Goal: Task Accomplishment & Management: Manage account settings

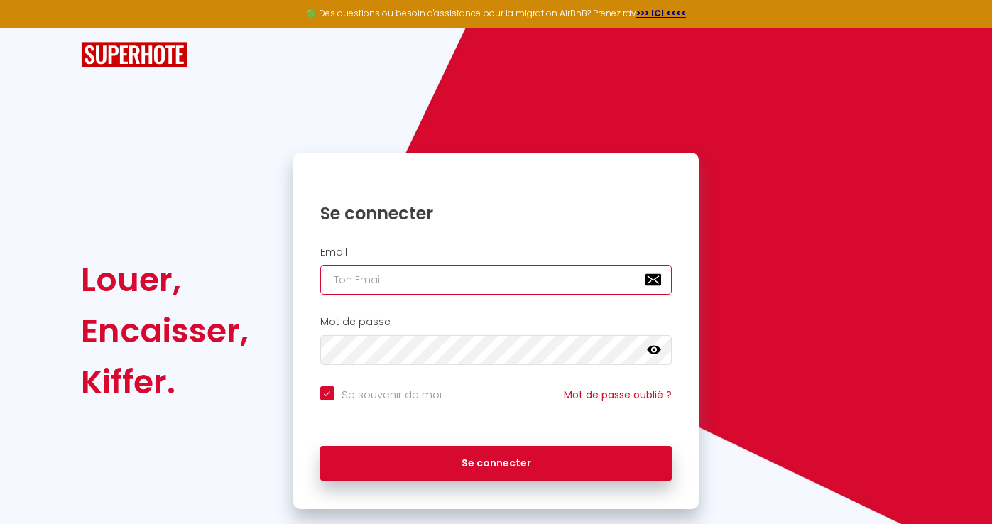
type input "[EMAIL_ADDRESS][DOMAIN_NAME]"
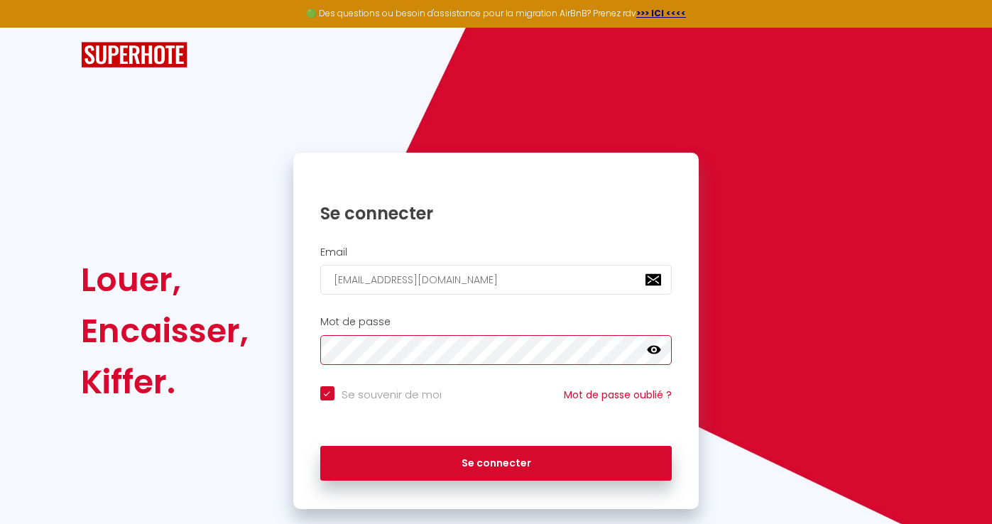
click at [496, 461] on button "Se connecter" at bounding box center [496, 464] width 352 height 36
checkbox input "true"
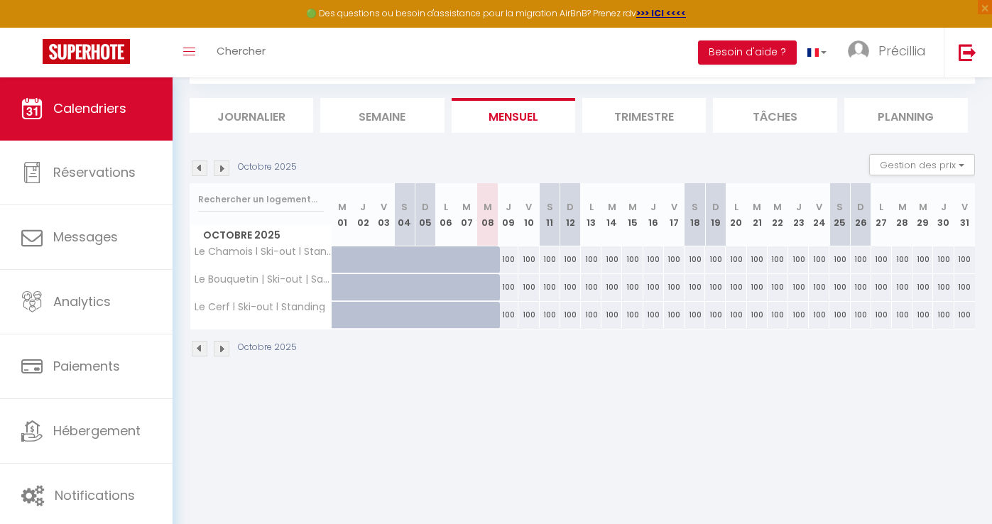
scroll to position [77, 0]
click at [226, 352] on img at bounding box center [222, 349] width 16 height 16
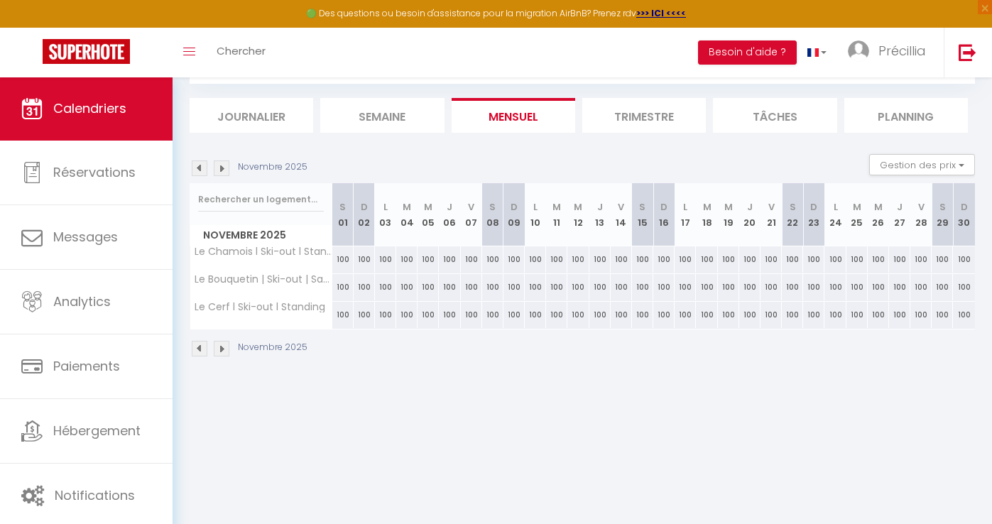
click at [226, 352] on img at bounding box center [222, 349] width 16 height 16
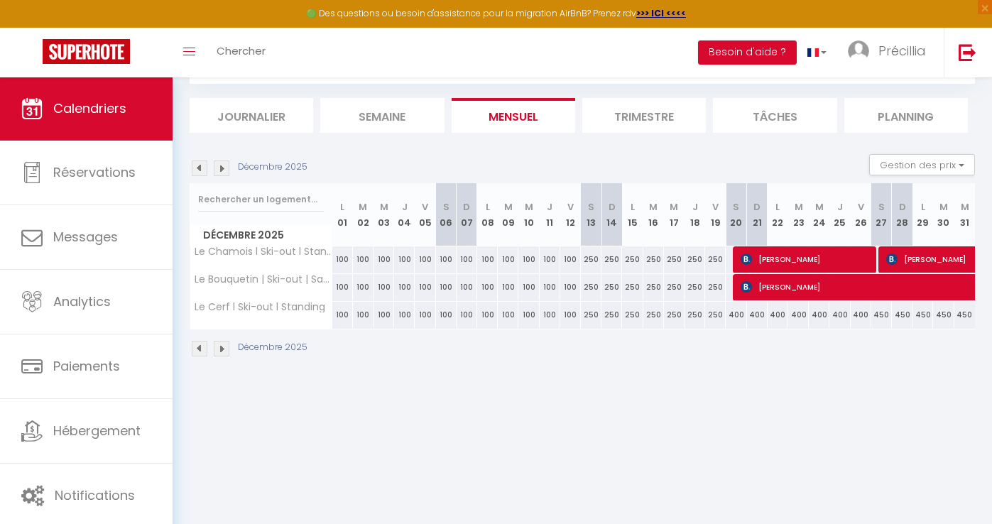
click at [226, 352] on img at bounding box center [222, 349] width 16 height 16
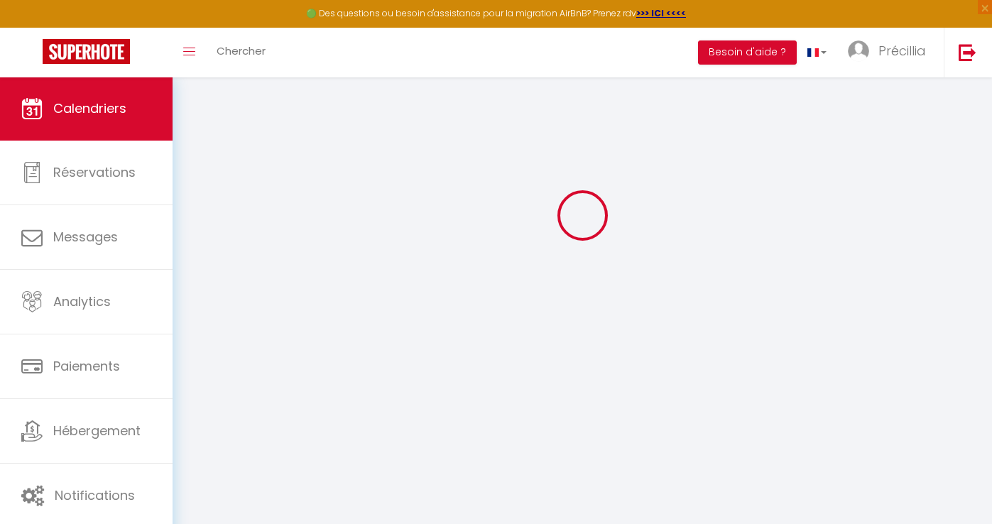
select select
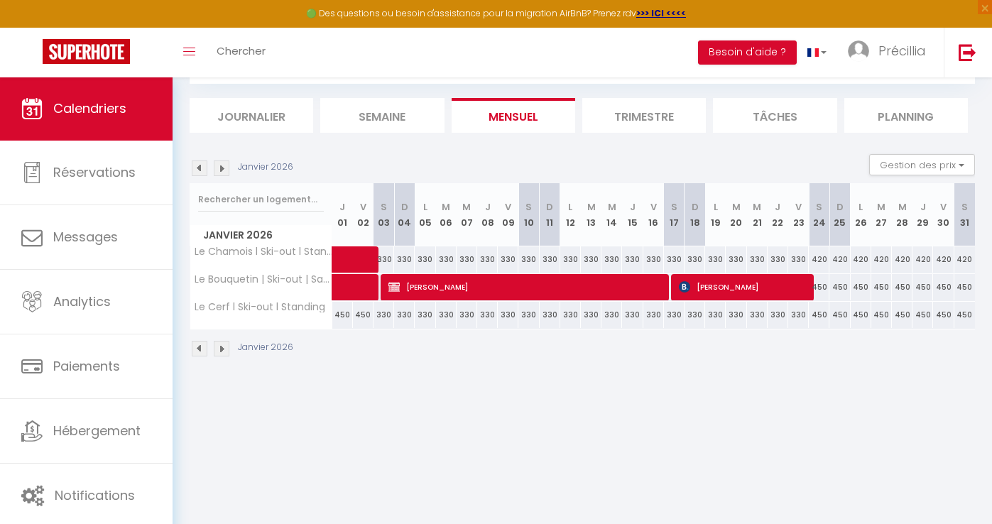
click at [408, 281] on span "[PERSON_NAME]" at bounding box center [526, 286] width 275 height 27
select select "OK"
select select "KO"
select select "0"
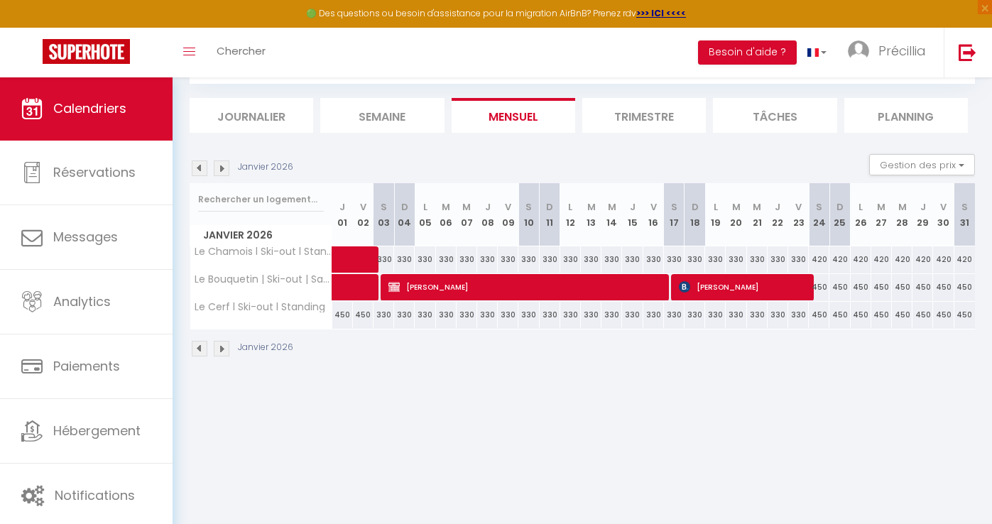
select select "1"
select select
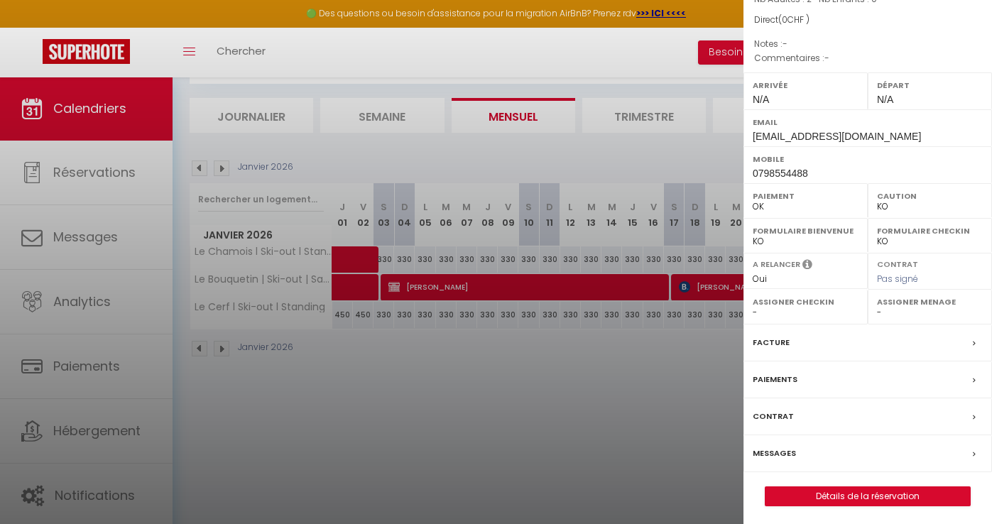
scroll to position [134, 0]
click at [779, 383] on label "Paiements" at bounding box center [775, 380] width 45 height 15
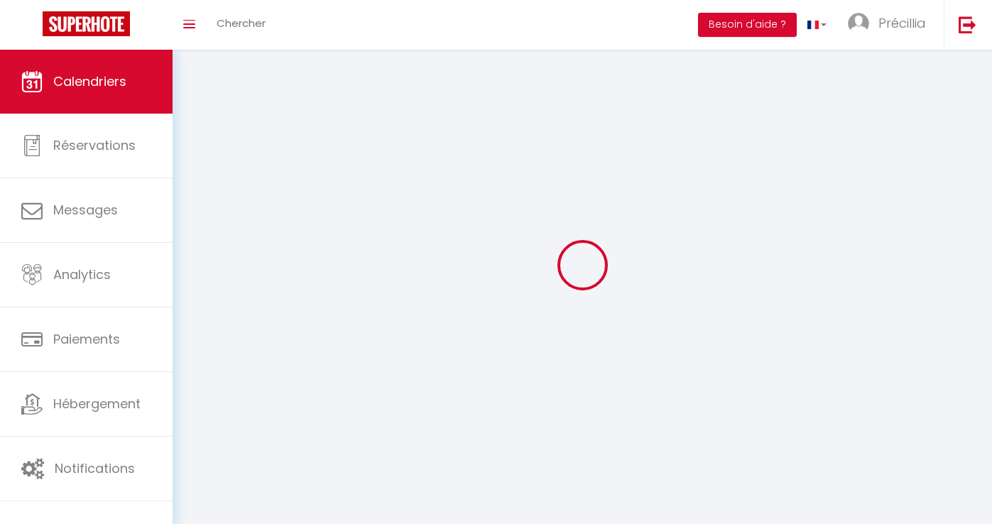
scroll to position [50, 0]
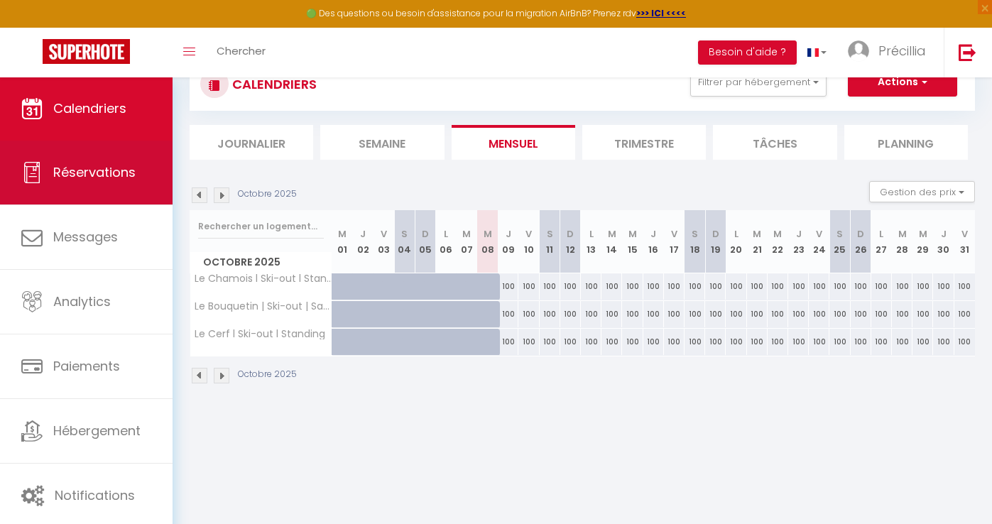
click at [139, 173] on link "Réservations" at bounding box center [86, 173] width 173 height 64
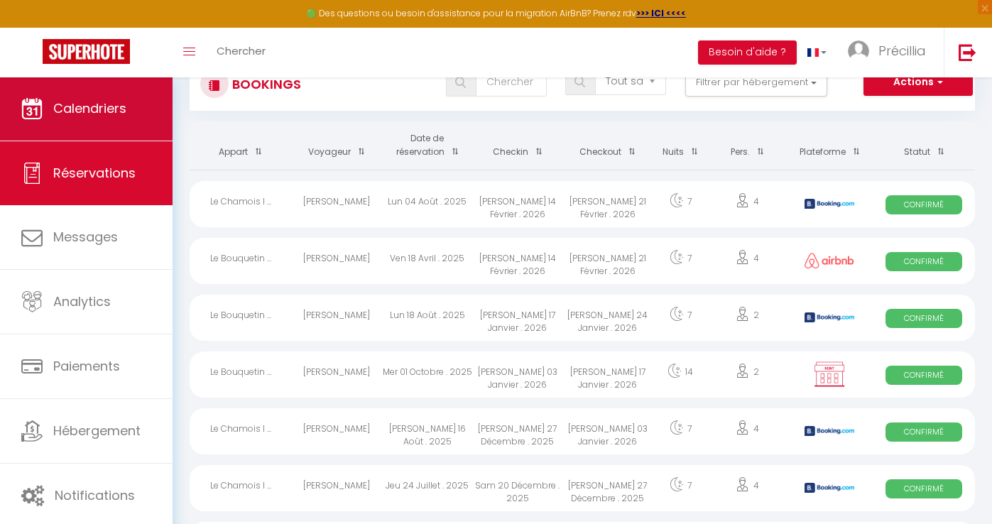
click at [75, 132] on link "Calendriers" at bounding box center [86, 109] width 173 height 64
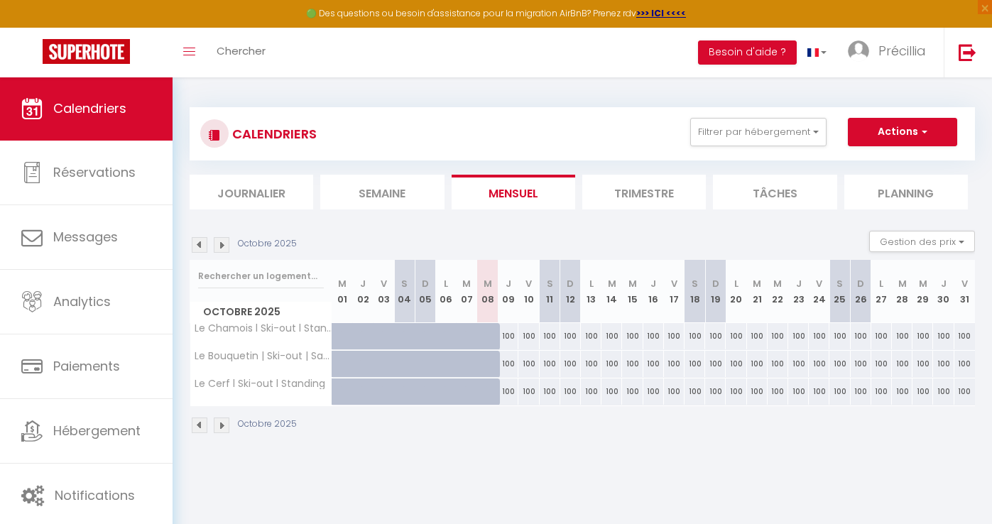
click at [222, 241] on img at bounding box center [222, 245] width 16 height 16
